Goal: Task Accomplishment & Management: Complete application form

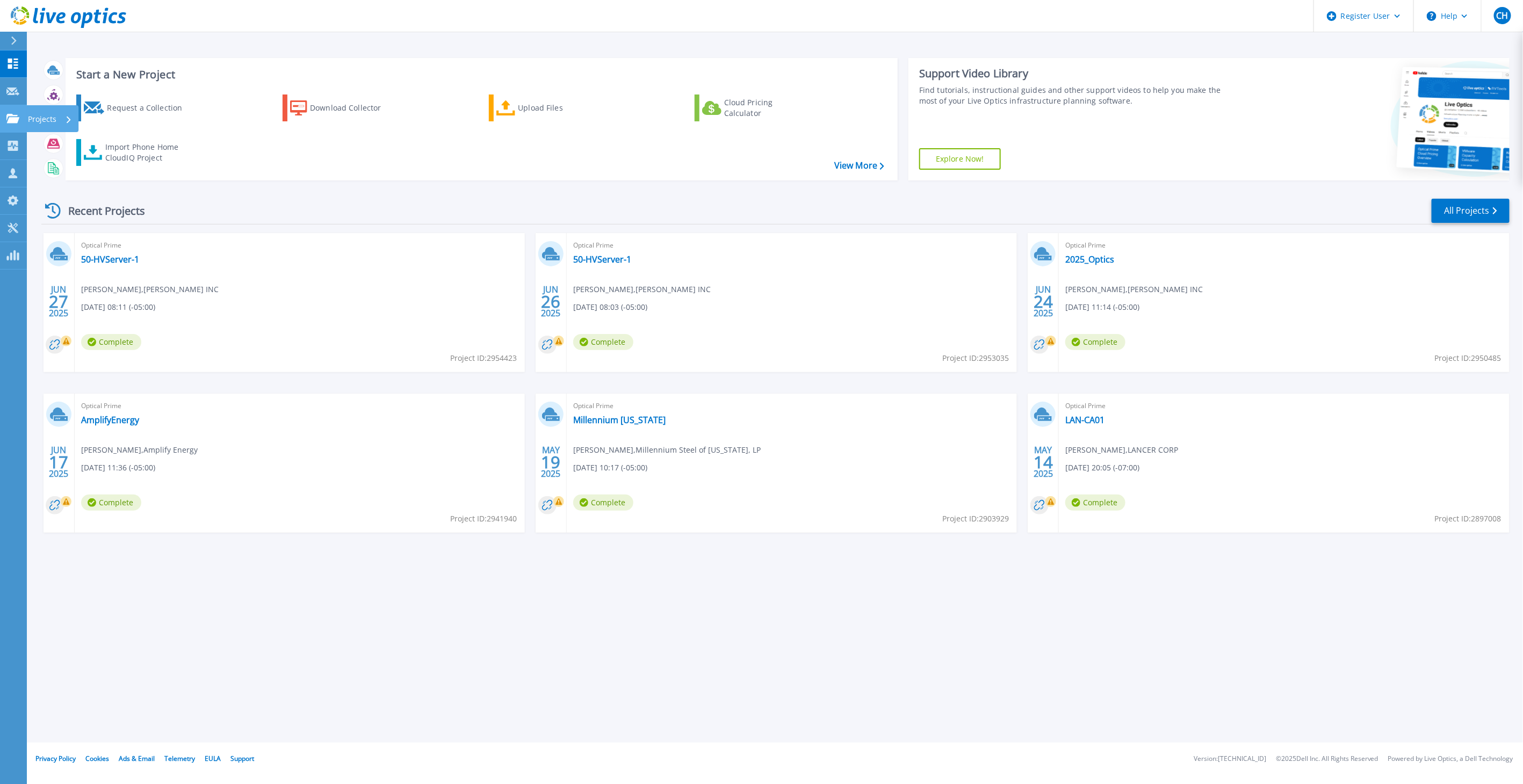
click at [7, 120] on icon at bounding box center [13, 118] width 13 height 9
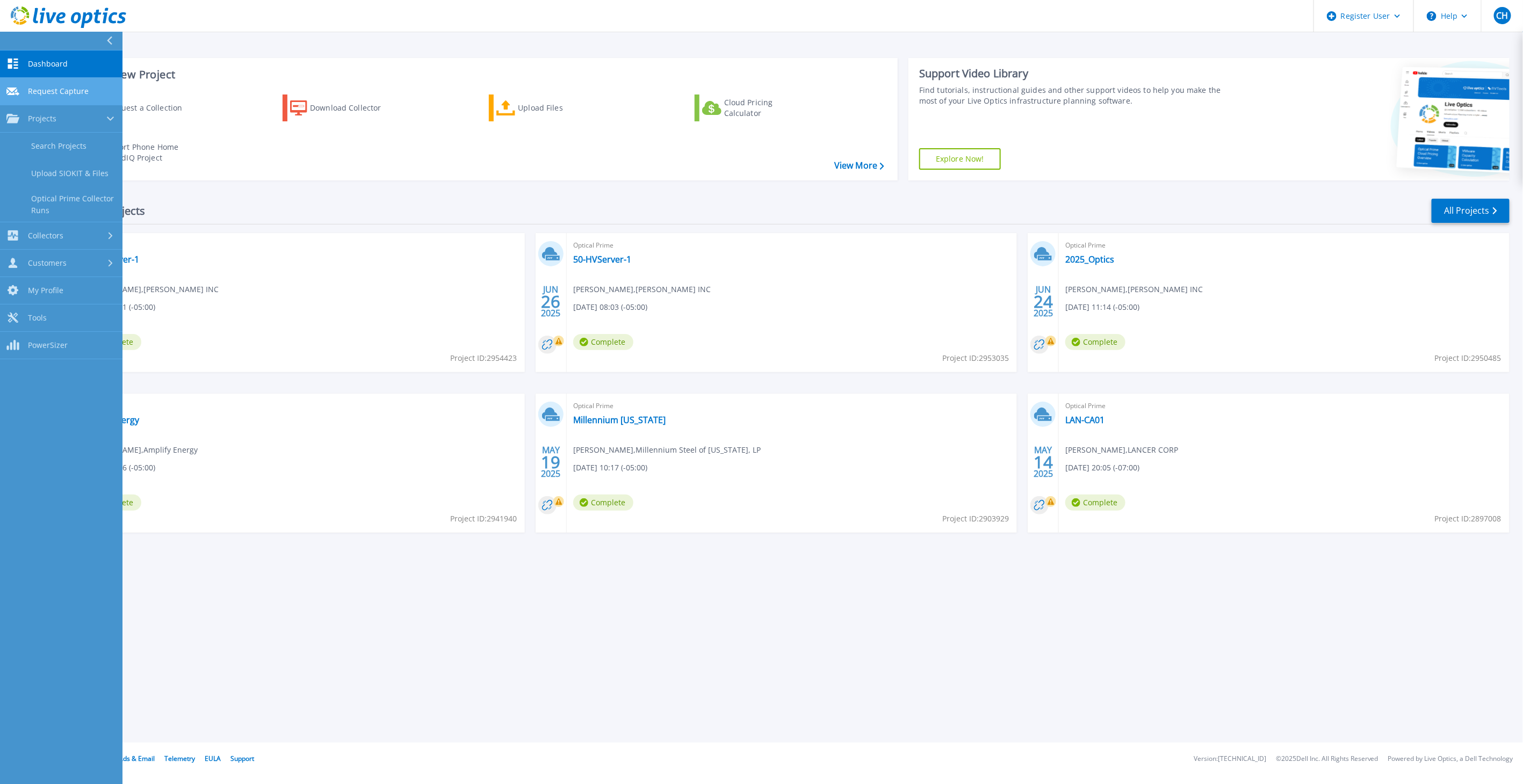
click at [67, 88] on span "Request Capture" at bounding box center [58, 91] width 61 height 10
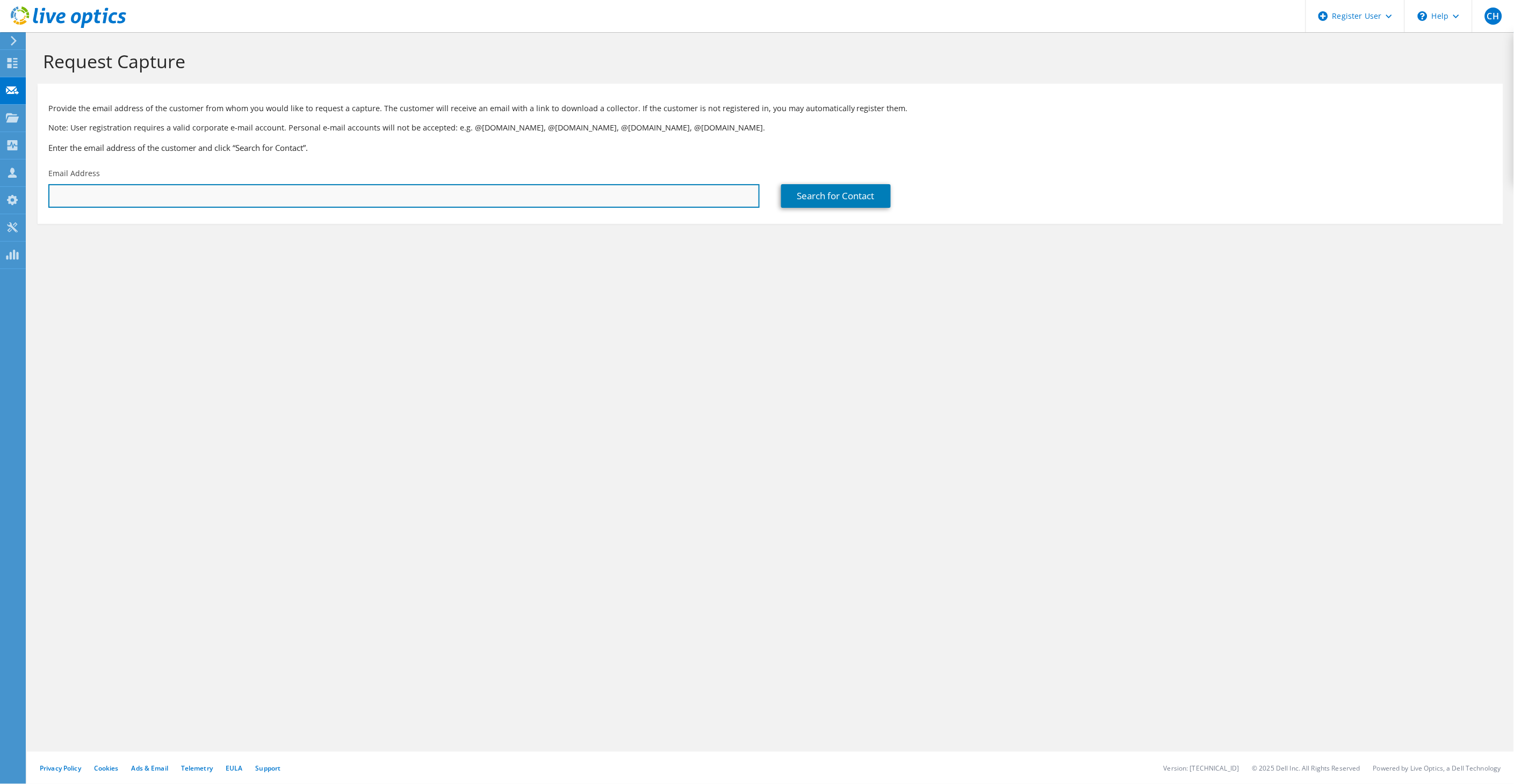
click at [475, 198] on input "text" at bounding box center [404, 195] width 711 height 23
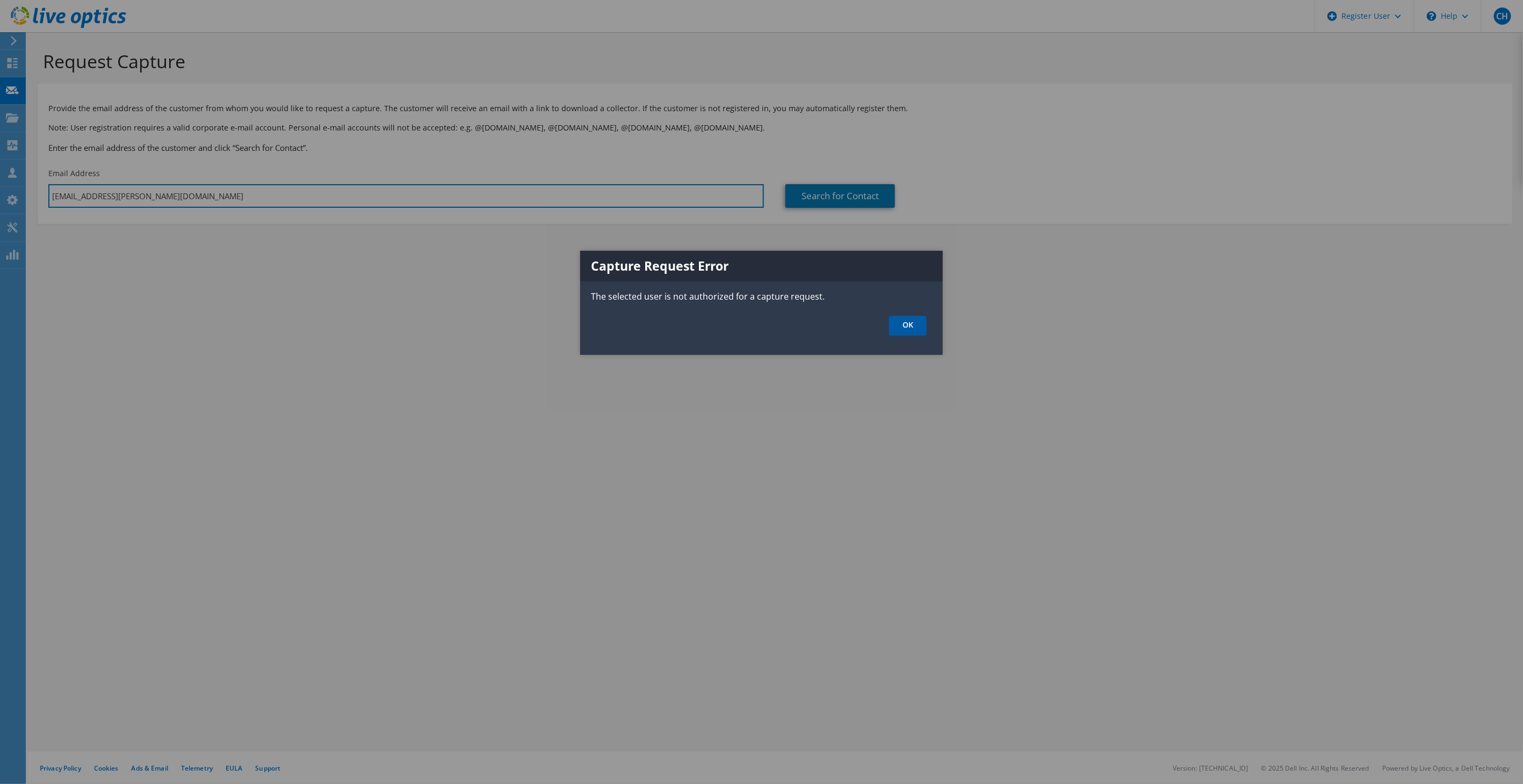
type input "colby.hannegan@dell.com"
click at [912, 330] on link "OK" at bounding box center [907, 325] width 38 height 20
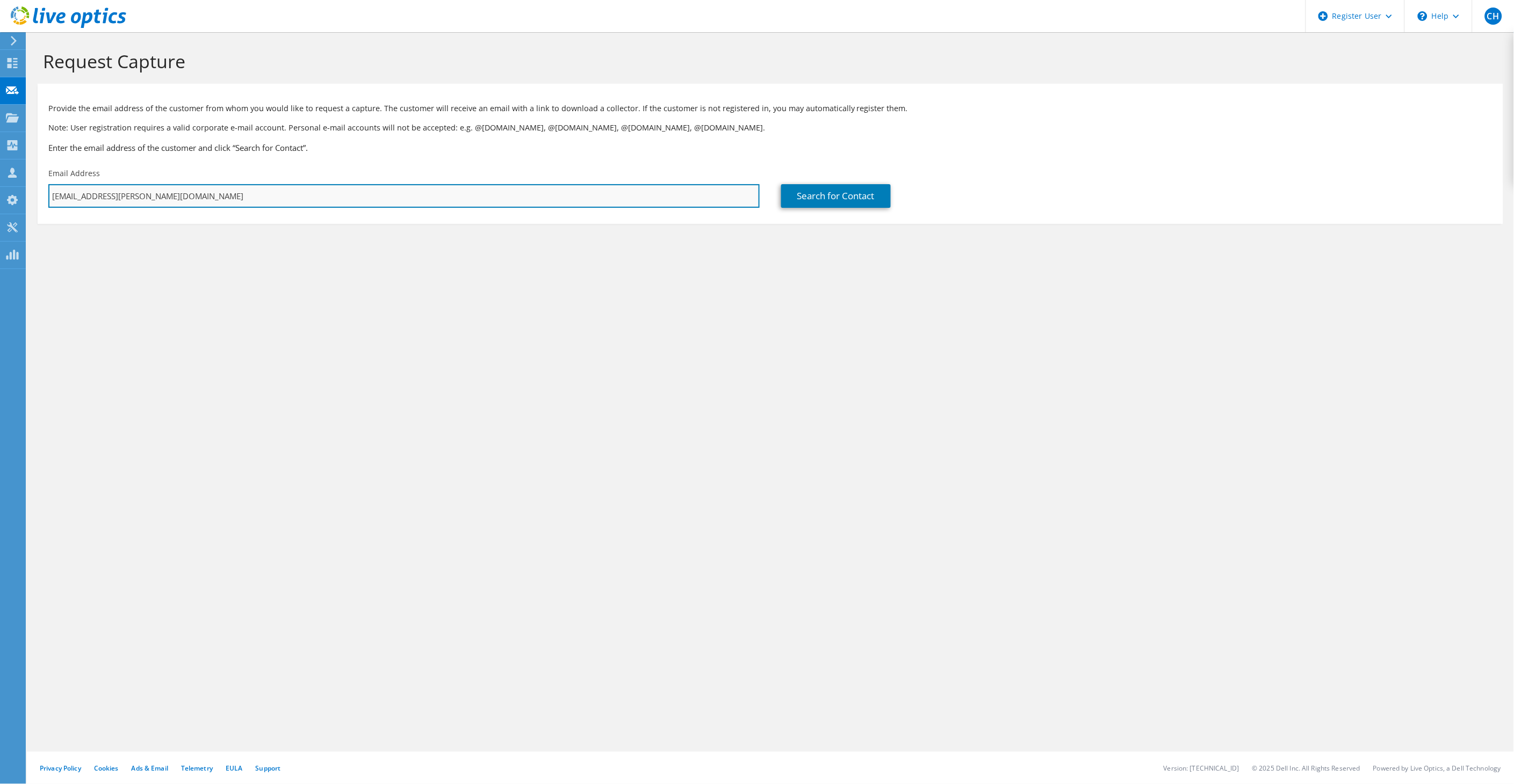
click at [123, 202] on input "colby.hannegan@dell.com" at bounding box center [404, 195] width 711 height 23
click at [390, 204] on input "text" at bounding box center [404, 195] width 711 height 23
paste input "kspencer@primeturbines.com"
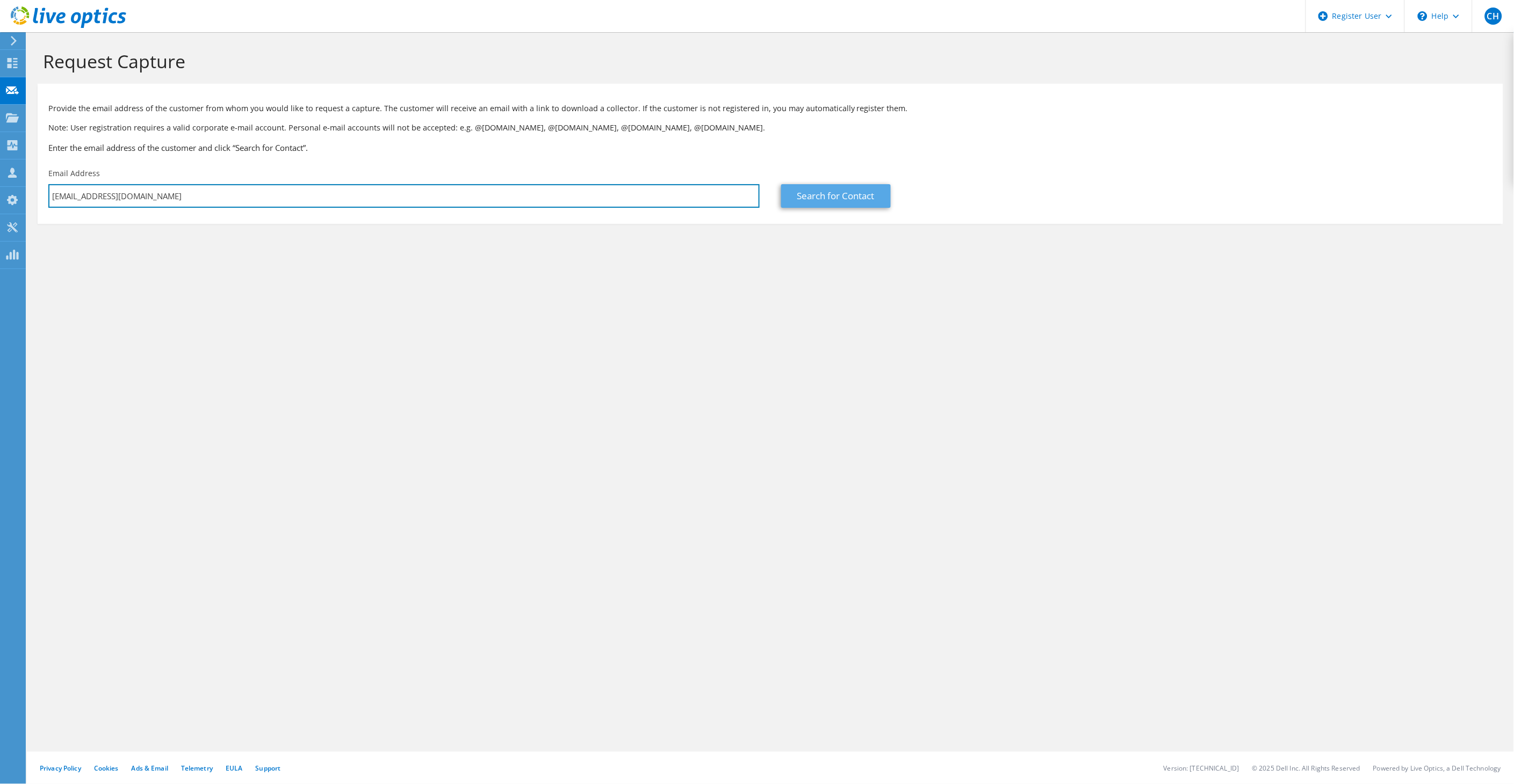
type input "kspencer@primeturbines.com"
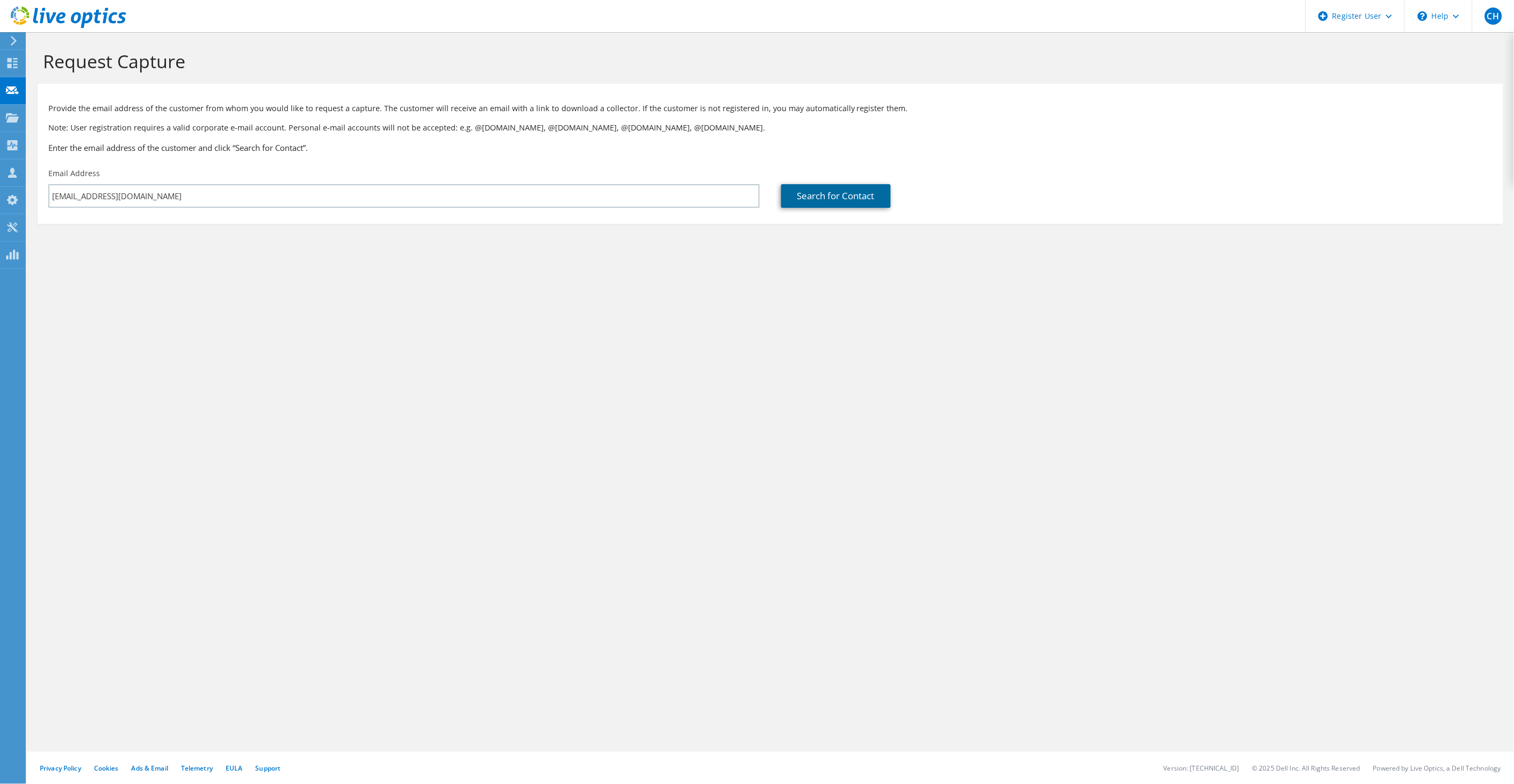
click at [844, 192] on link "Search for Contact" at bounding box center [836, 195] width 110 height 23
type input "PRIME TURBINES LLC"
type input "Keith"
type input "Spencer"
type input "United States"
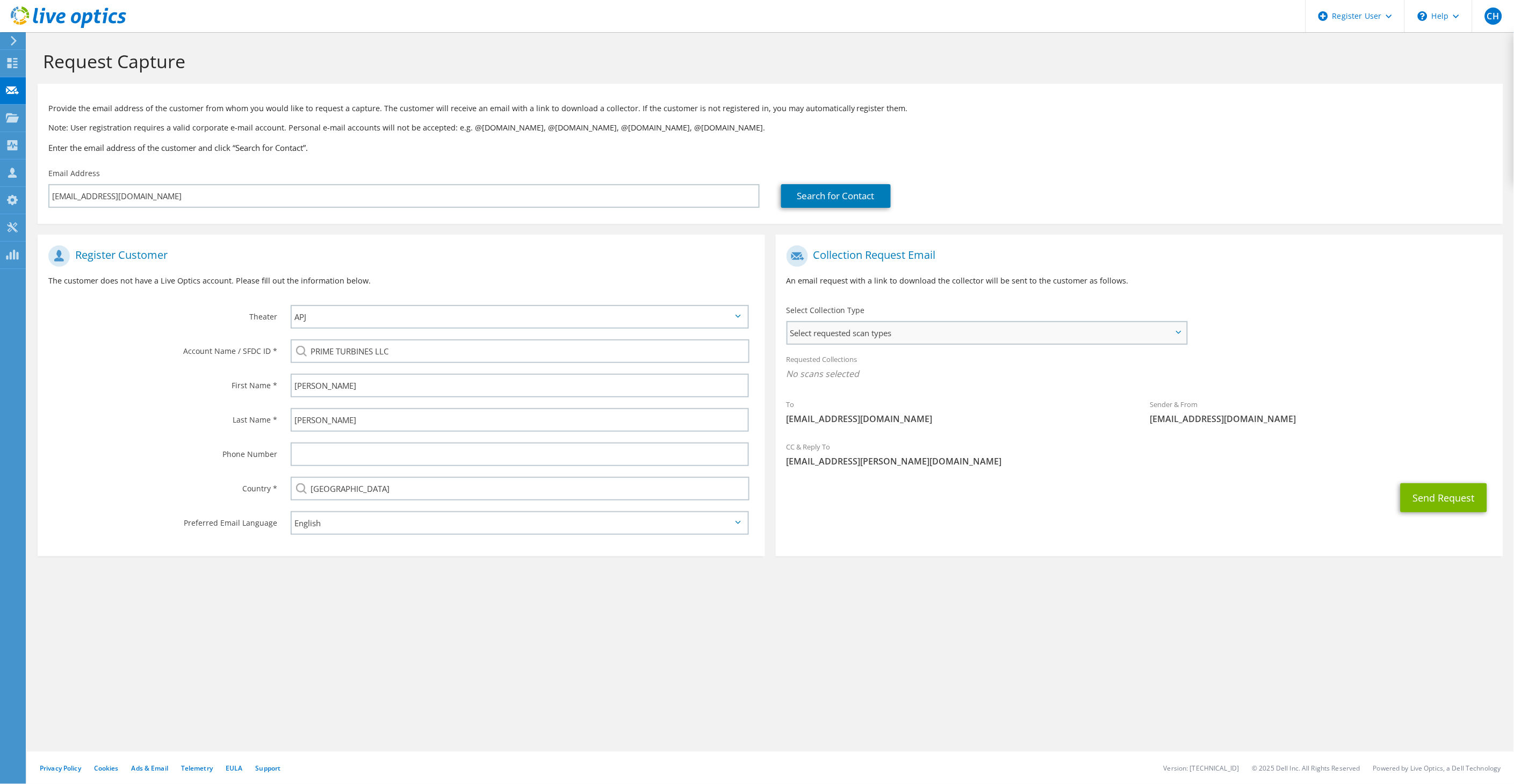
click at [1045, 331] on span "Select requested scan types" at bounding box center [987, 333] width 399 height 22
click at [1177, 157] on div "Provide the email address of the customer from whom you would like to request a…" at bounding box center [770, 126] width 1466 height 74
